Goal: Find specific page/section: Find specific page/section

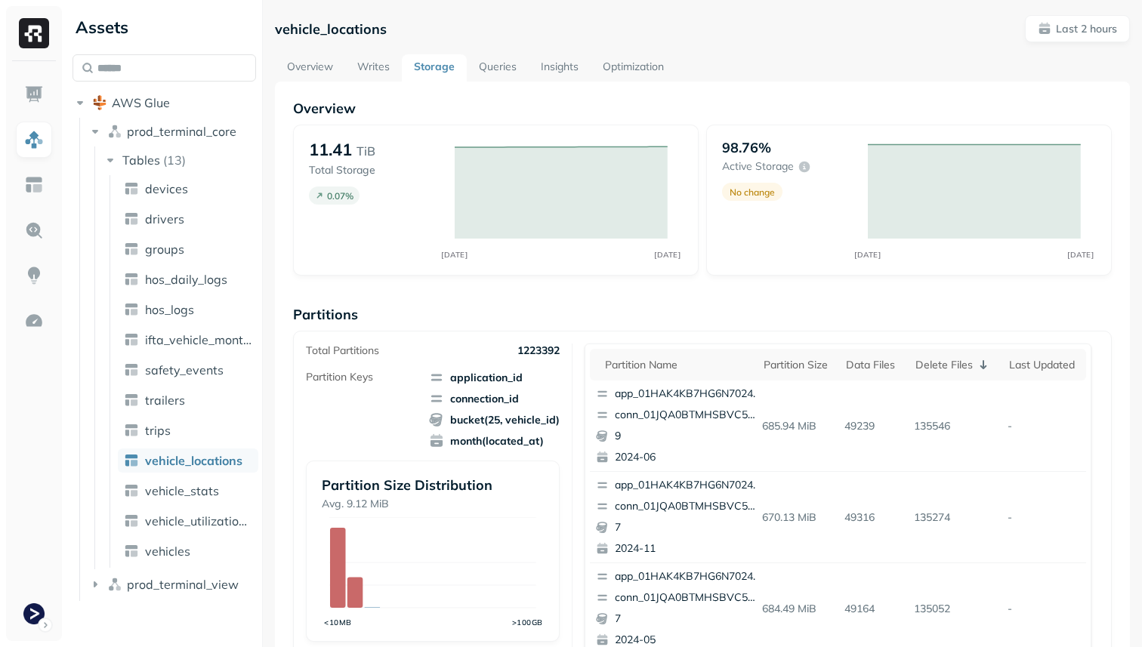
scroll to position [637, 0]
click at [957, 371] on div "Delete Files" at bounding box center [957, 365] width 66 height 14
click at [166, 507] on ul "devices drivers groups hos_daily_logs hos_logs ifta_vehicle_months safety_event…" at bounding box center [183, 371] width 149 height 393
click at [162, 486] on span "vehicle_stats" at bounding box center [182, 490] width 74 height 15
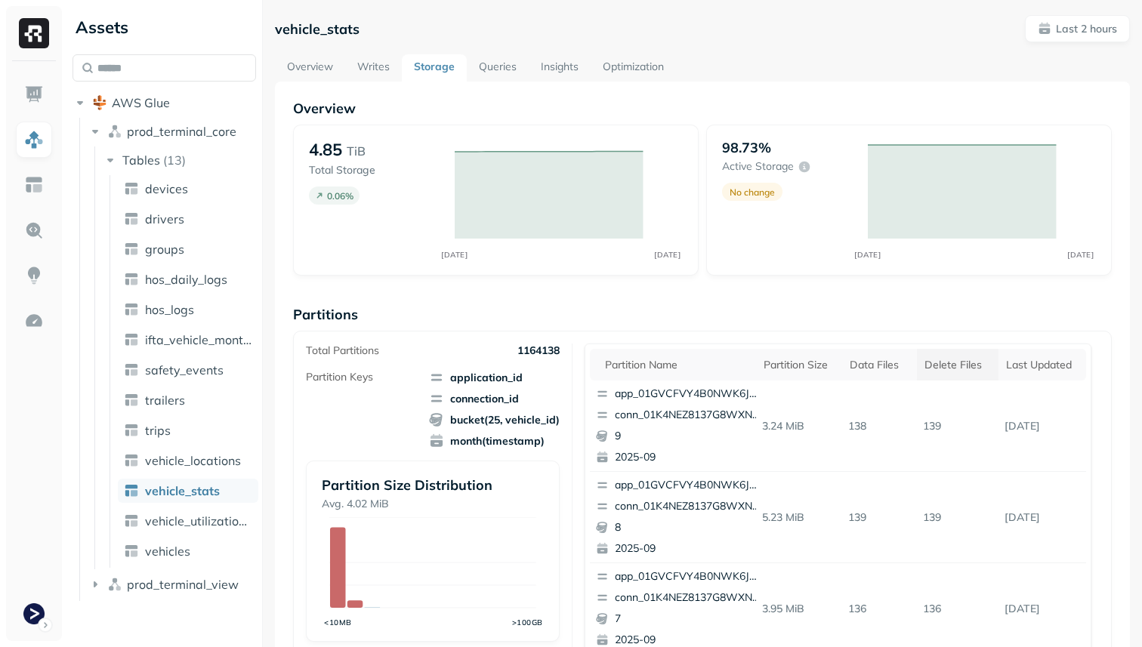
click at [934, 360] on div "Delete Files" at bounding box center [957, 365] width 66 height 14
